Goal: Check status: Check status

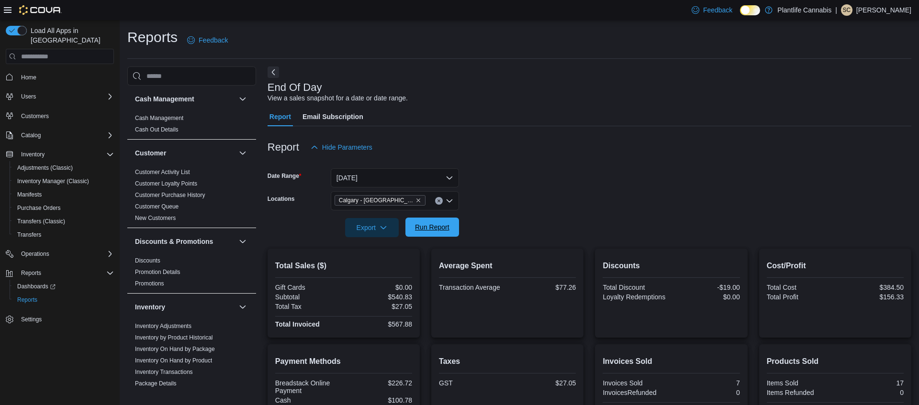
scroll to position [148, 0]
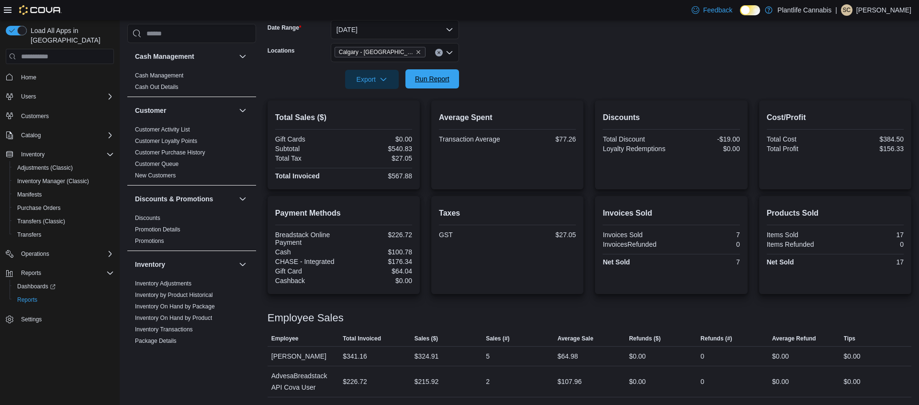
click at [436, 83] on span "Run Report" at bounding box center [432, 79] width 34 height 10
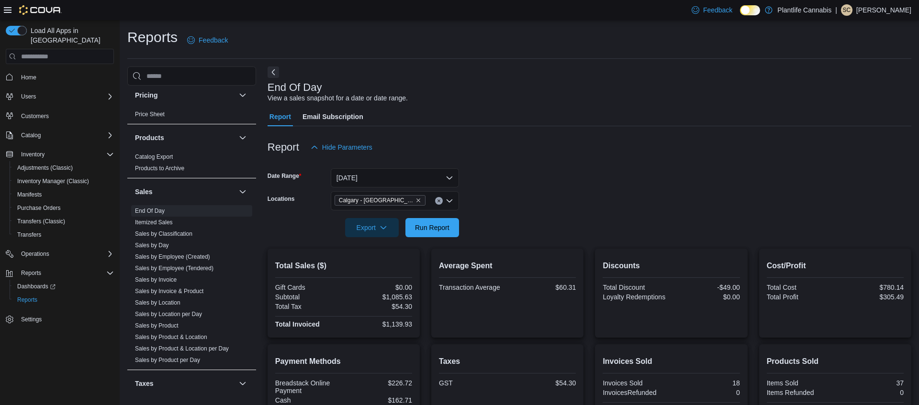
scroll to position [510, 0]
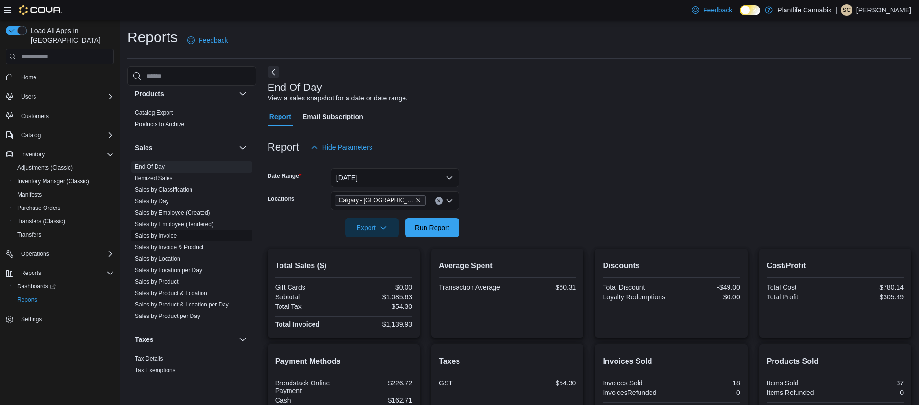
click at [175, 235] on link "Sales by Invoice" at bounding box center [156, 236] width 42 height 7
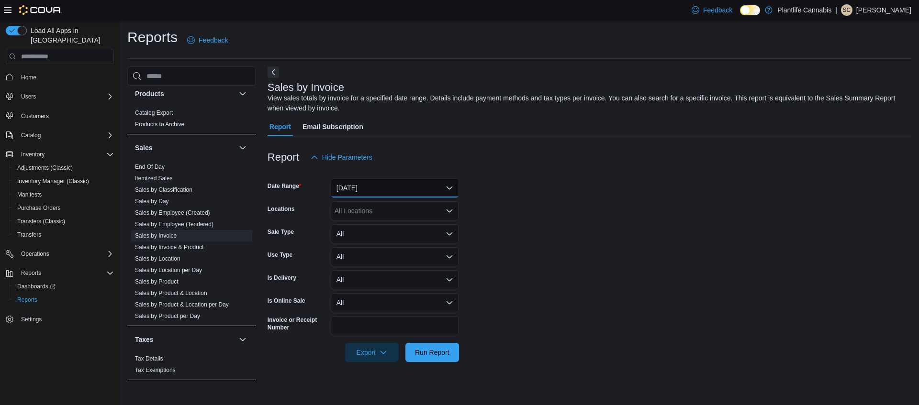
click at [403, 194] on button "[DATE]" at bounding box center [395, 188] width 128 height 19
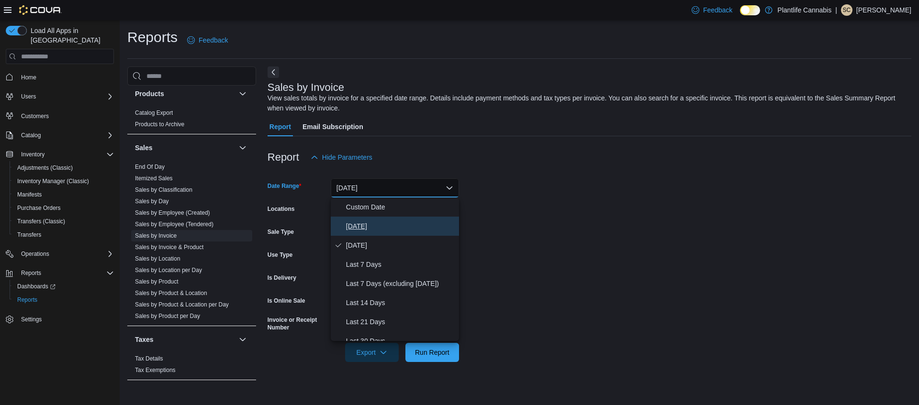
click at [393, 224] on span "[DATE]" at bounding box center [400, 226] width 109 height 11
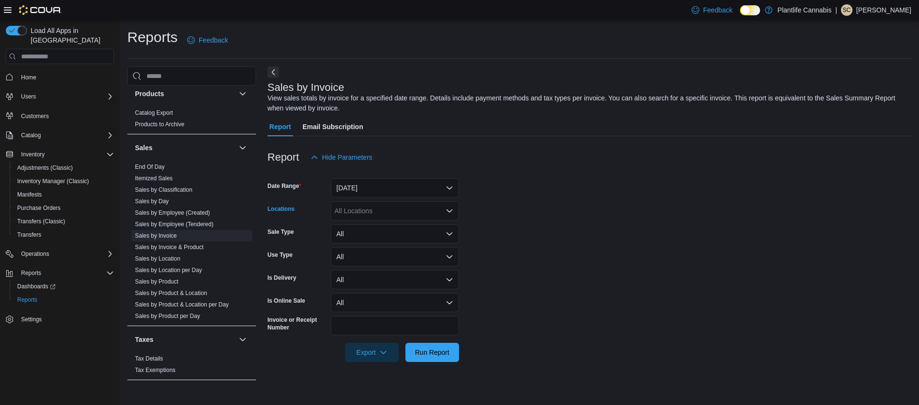
click at [396, 209] on div "All Locations" at bounding box center [395, 210] width 128 height 19
type input "*****"
drag, startPoint x: 410, startPoint y: 245, endPoint x: 462, endPoint y: 246, distance: 51.7
click at [410, 245] on span "Calgary - [GEOGRAPHIC_DATA]" at bounding box center [405, 241] width 99 height 10
click at [557, 250] on form "Date Range [DATE] Locations [GEOGRAPHIC_DATA] - [GEOGRAPHIC_DATA] Sale Type All…" at bounding box center [590, 264] width 644 height 195
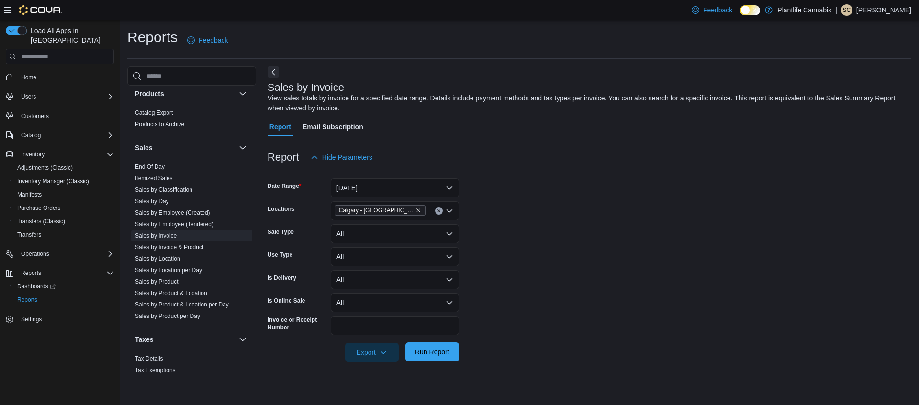
click at [417, 347] on span "Run Report" at bounding box center [432, 352] width 42 height 19
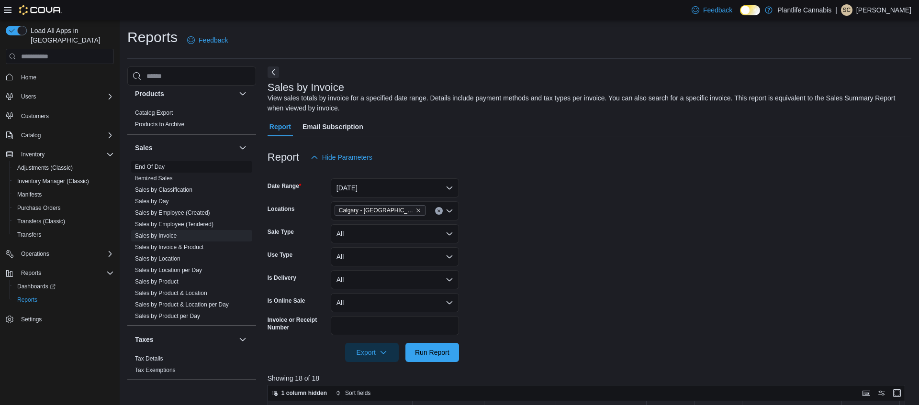
click at [160, 166] on link "End Of Day" at bounding box center [150, 167] width 30 height 7
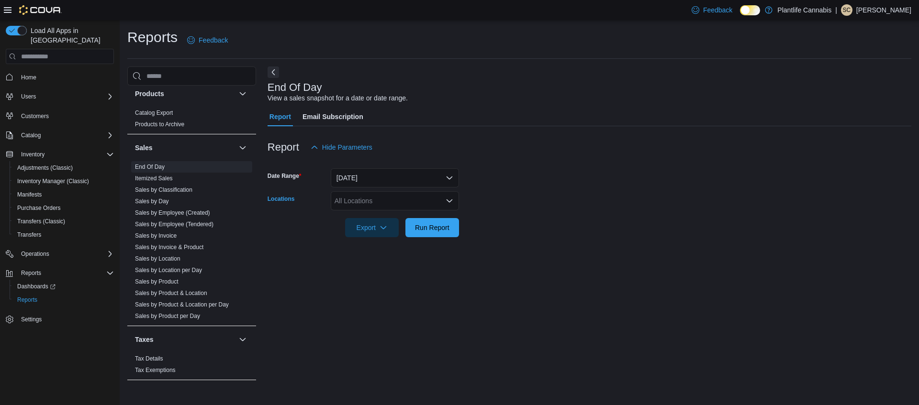
click at [378, 201] on div "All Locations" at bounding box center [395, 200] width 128 height 19
type input "*****"
click at [405, 237] on button "Calgary - [GEOGRAPHIC_DATA]" at bounding box center [395, 231] width 128 height 14
drag, startPoint x: 626, startPoint y: 215, endPoint x: 511, endPoint y: 235, distance: 116.1
click at [625, 215] on div at bounding box center [590, 215] width 644 height 8
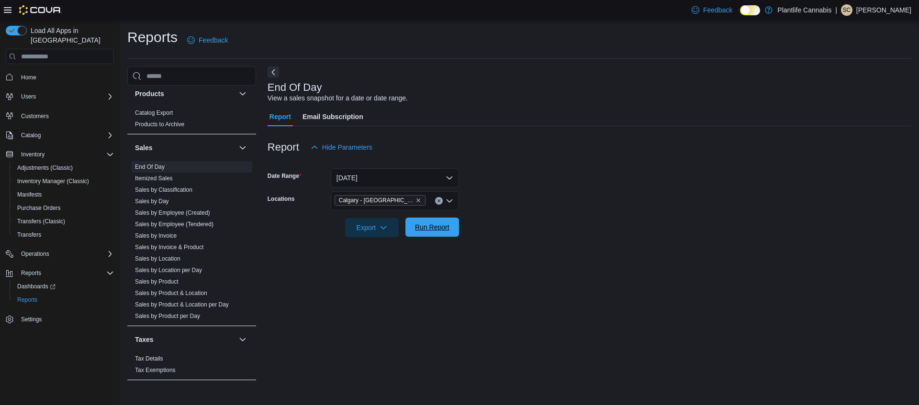
click at [443, 233] on span "Run Report" at bounding box center [432, 227] width 42 height 19
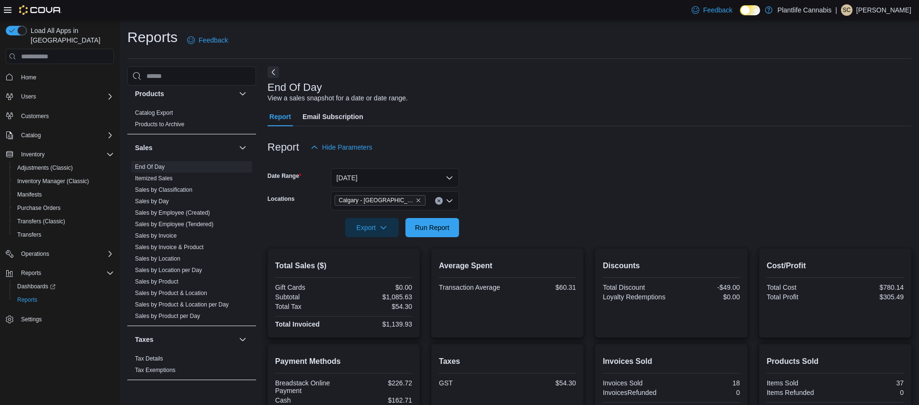
scroll to position [148, 0]
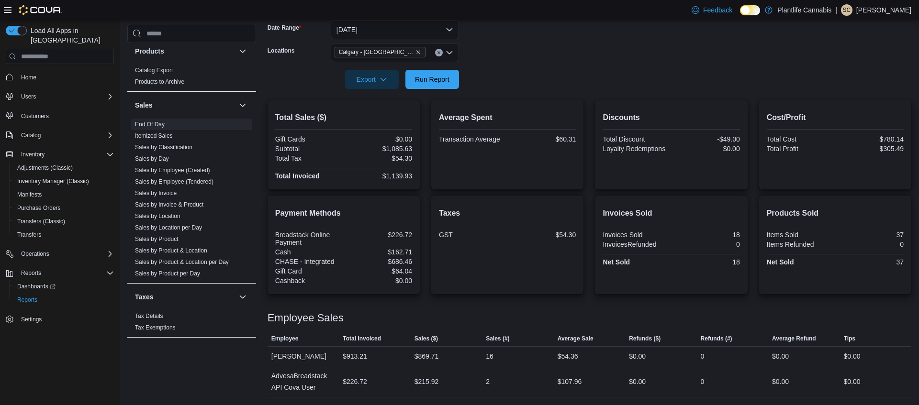
click at [561, 54] on form "Date Range [DATE] Locations [GEOGRAPHIC_DATA] - [GEOGRAPHIC_DATA] Export Run Re…" at bounding box center [590, 49] width 644 height 80
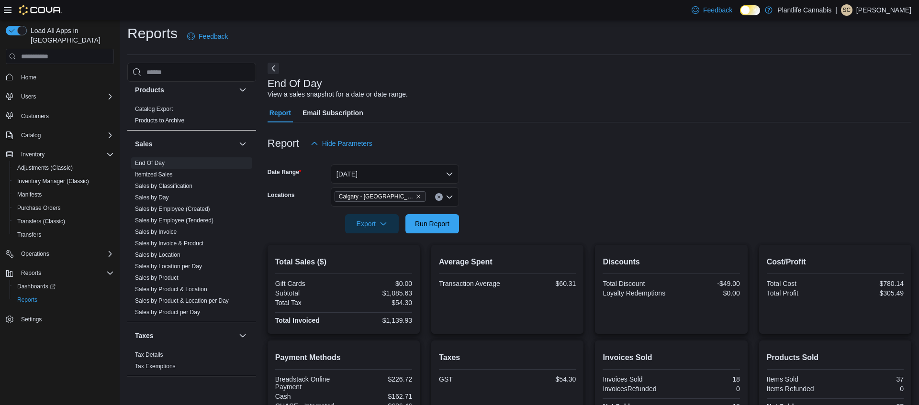
scroll to position [0, 0]
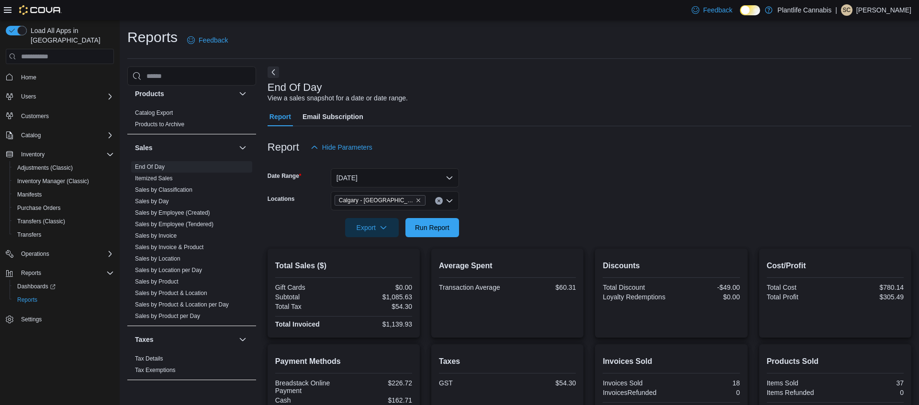
click at [622, 146] on div "Report Hide Parameters" at bounding box center [590, 147] width 644 height 19
